Goal: Task Accomplishment & Management: Complete application form

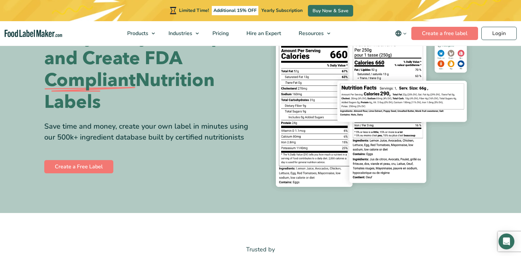
scroll to position [66, 0]
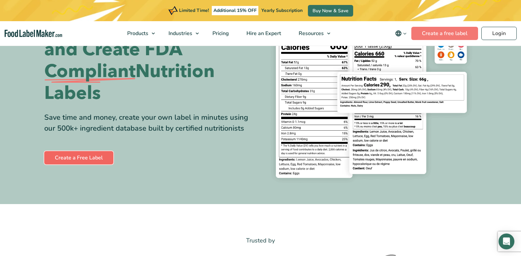
click at [72, 159] on link "Create a Free Label" at bounding box center [78, 157] width 69 height 13
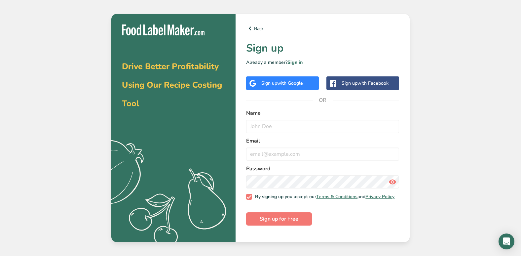
click at [282, 82] on span "with Google" at bounding box center [290, 83] width 26 height 6
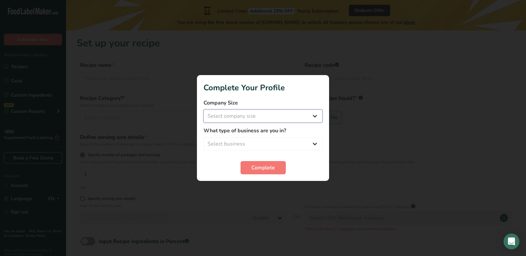
click at [268, 115] on select "Select company size Fewer than 10 Employees 10 to 50 Employees 51 to 500 Employ…" at bounding box center [262, 115] width 119 height 13
